Goal: Task Accomplishment & Management: Use online tool/utility

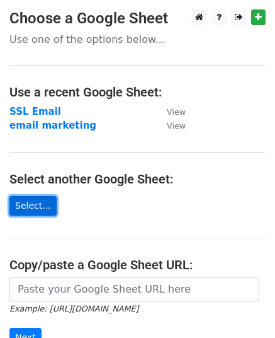
click at [36, 204] on link "Select..." at bounding box center [32, 206] width 47 height 20
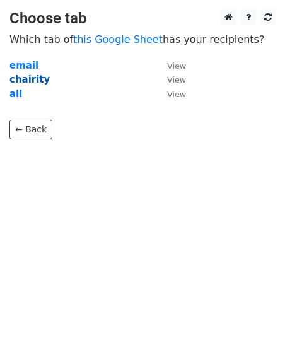
click at [25, 81] on strong "chairity" at bounding box center [29, 79] width 40 height 11
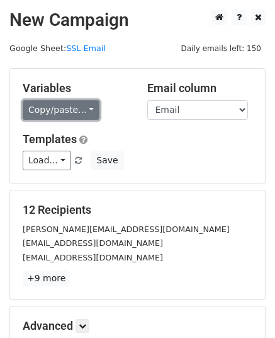
click at [67, 105] on link "Copy/paste..." at bounding box center [61, 110] width 77 height 20
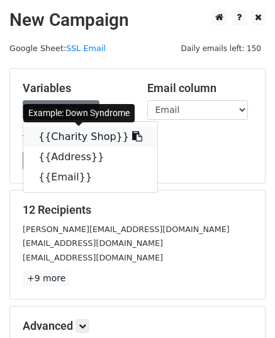
click at [109, 136] on link "{{Charity Shop}}" at bounding box center [90, 137] width 134 height 20
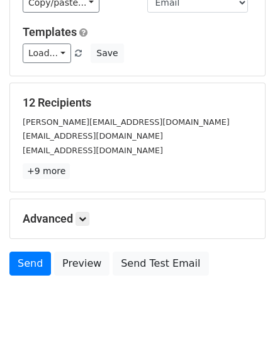
scroll to position [152, 0]
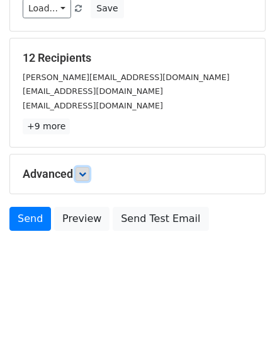
click at [89, 178] on link at bounding box center [83, 174] width 14 height 14
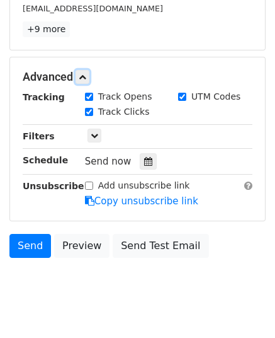
scroll to position [275, 0]
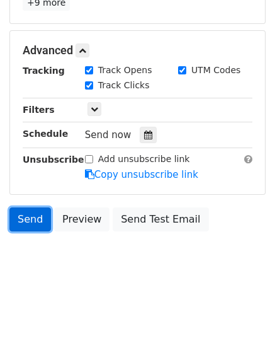
click at [34, 219] on link "Send" at bounding box center [30, 219] width 42 height 24
